Goal: Task Accomplishment & Management: Manage account settings

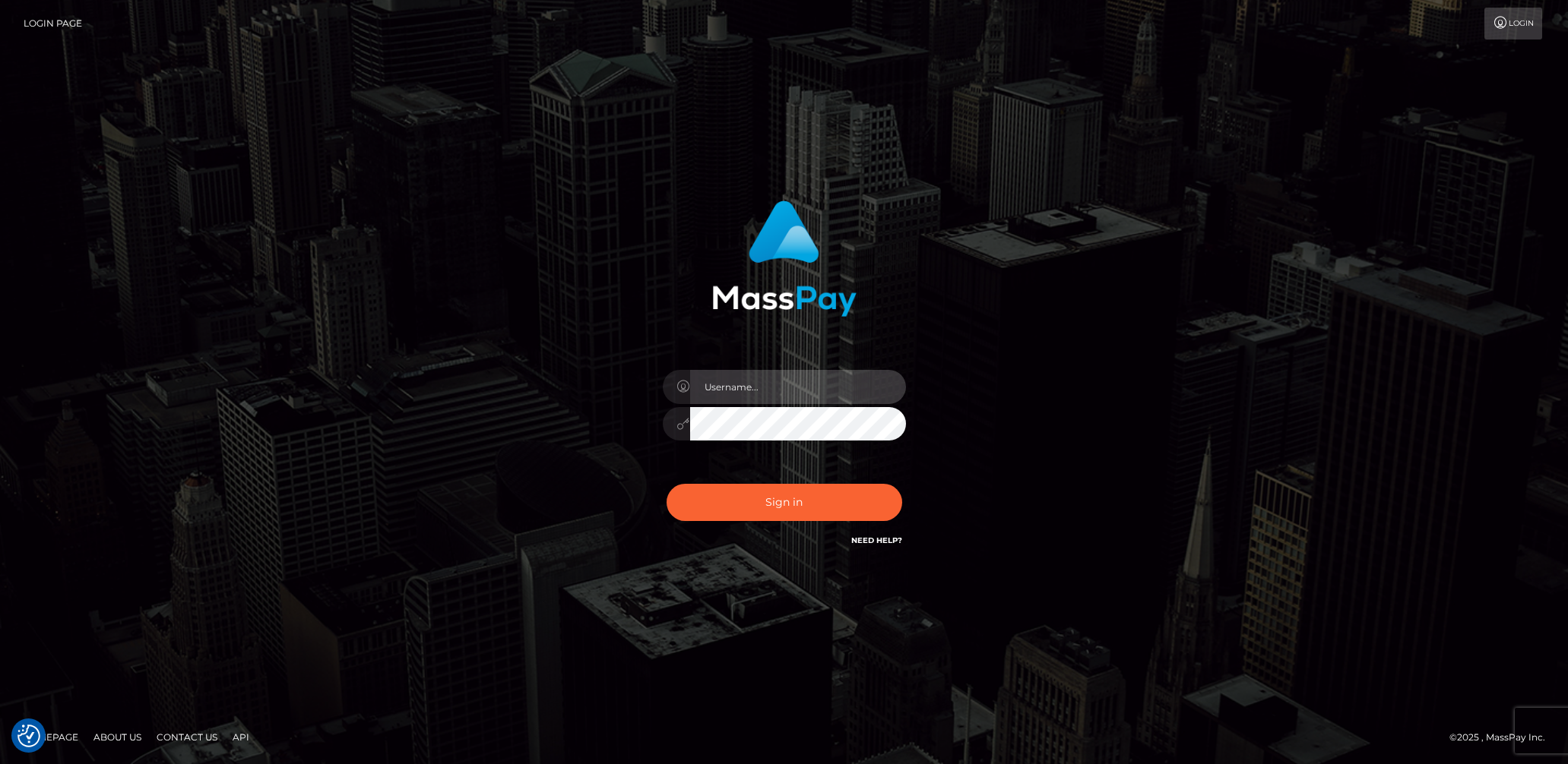
type input "lady.v"
click at [764, 509] on button "Sign in" at bounding box center [784, 503] width 235 height 37
click at [751, 383] on input "text" at bounding box center [798, 387] width 216 height 34
type input "lady.v"
click at [785, 493] on button "Sign in" at bounding box center [784, 503] width 235 height 37
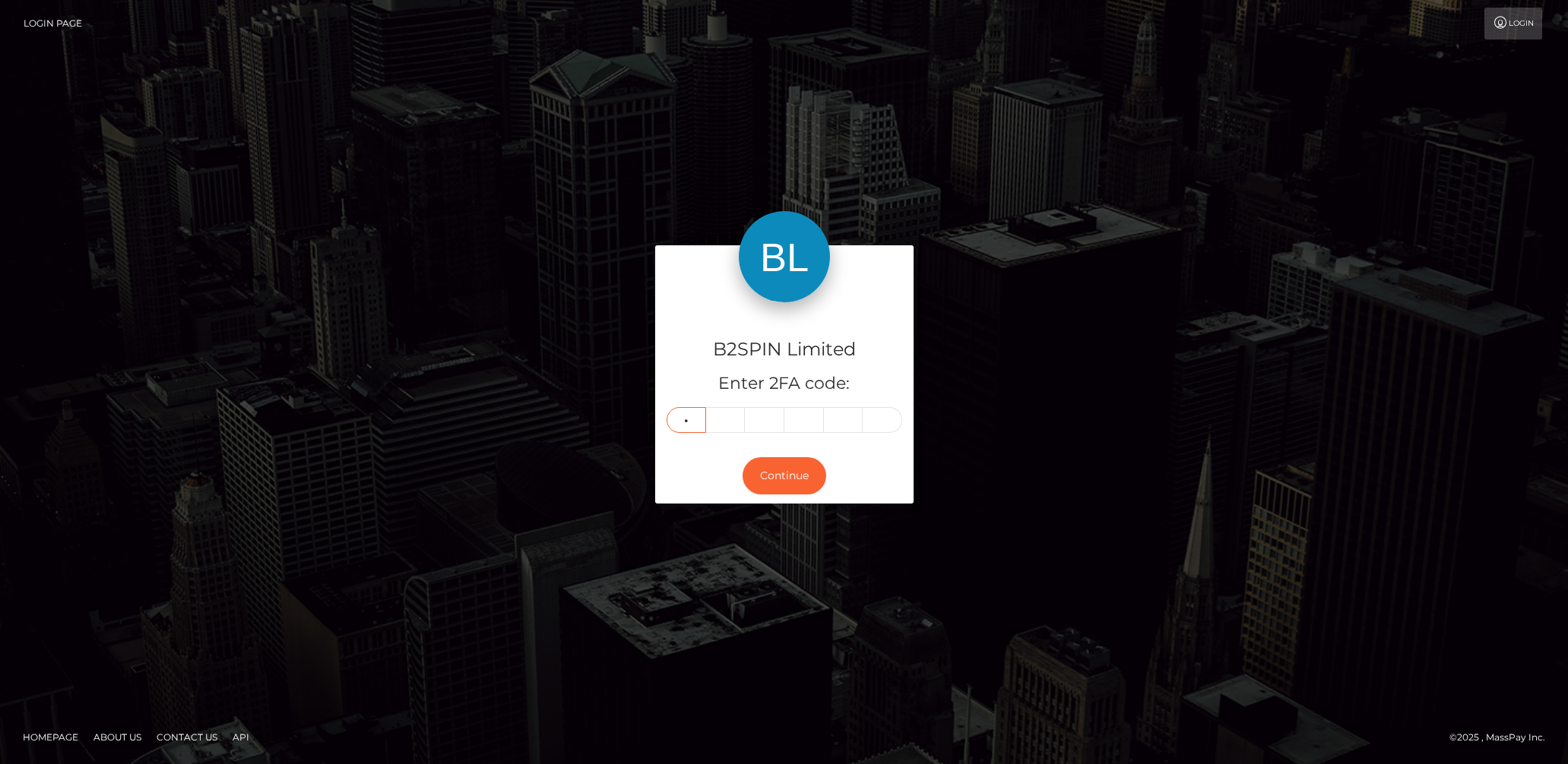
type input "4"
type input "0"
type input "4"
type input "0"
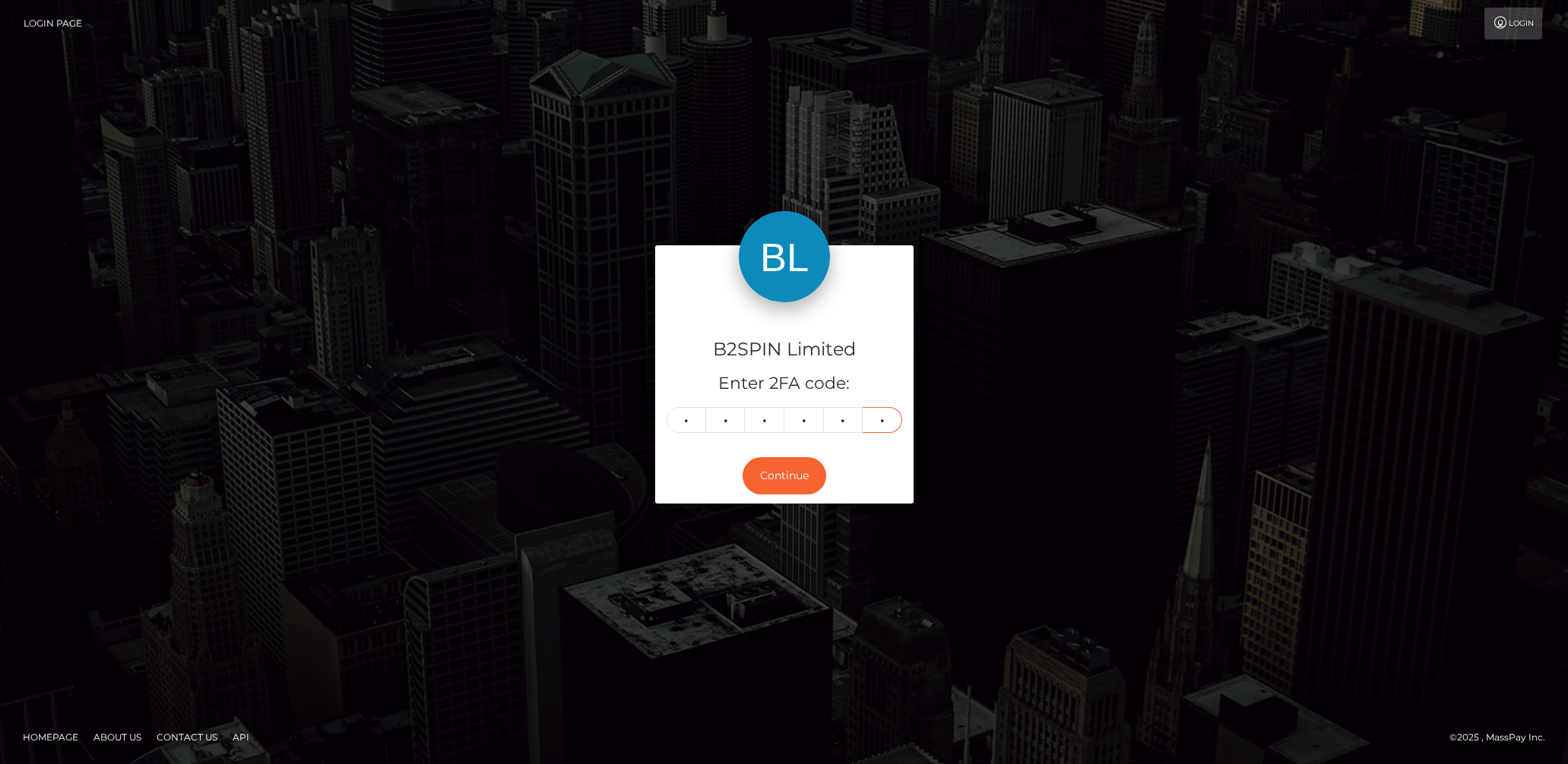
type input "0"
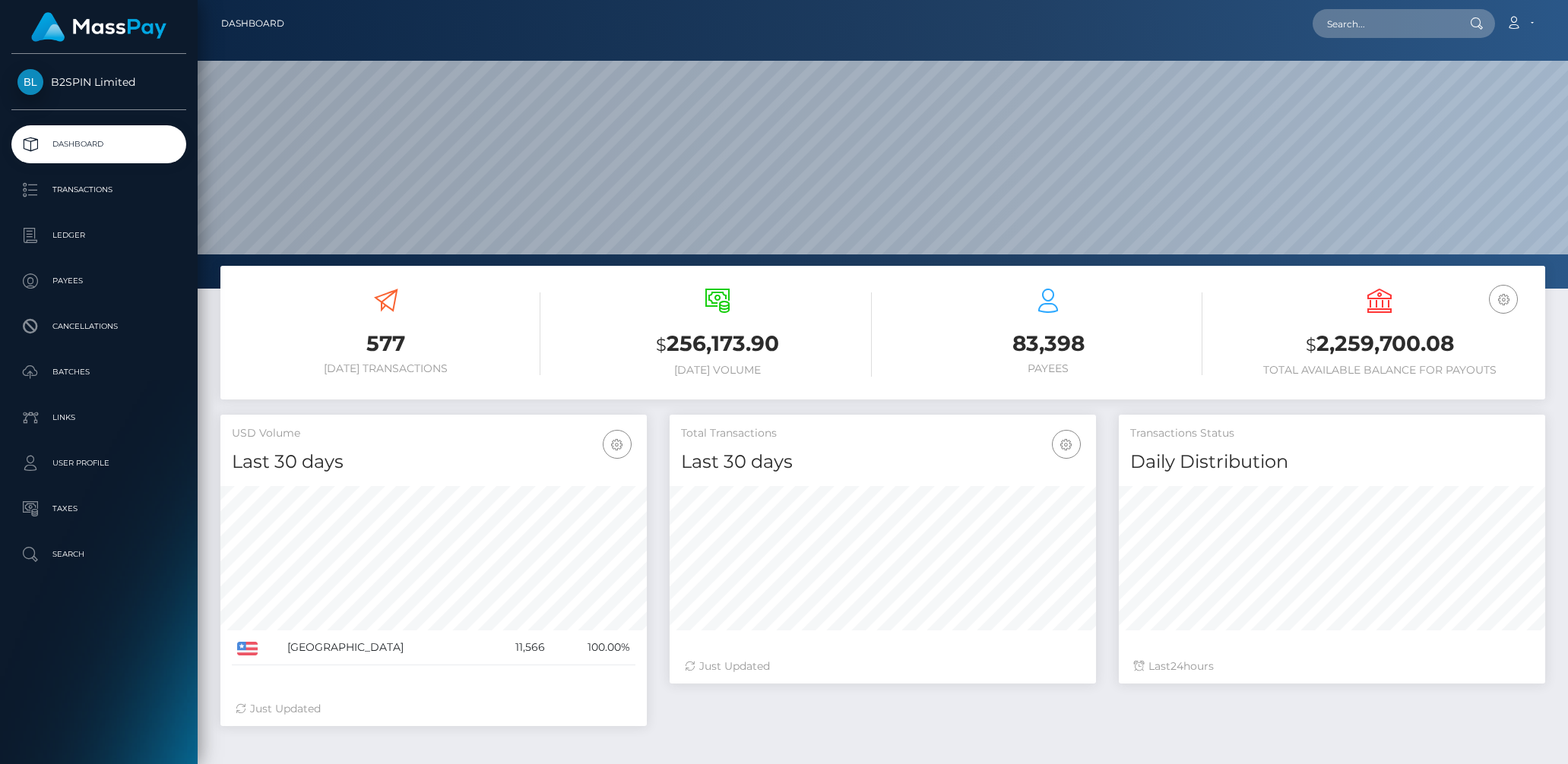
scroll to position [269, 427]
click at [1346, 342] on h3 "$ 2,259,700.08" at bounding box center [1378, 344] width 308 height 31
drag, startPoint x: 1346, startPoint y: 342, endPoint x: 1308, endPoint y: 335, distance: 38.6
click at [1345, 342] on h3 "$ 2,259,700.08" at bounding box center [1378, 344] width 308 height 31
copy h3 "2,259,700.08"
